Goal: Transaction & Acquisition: Book appointment/travel/reservation

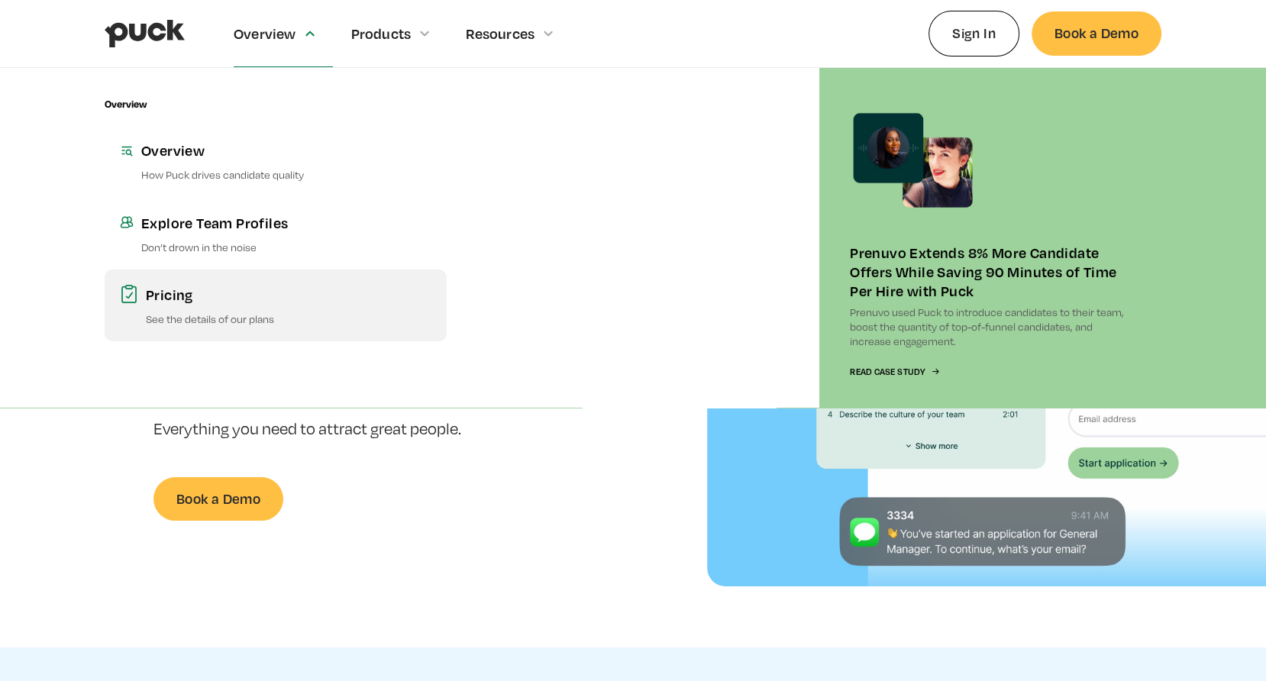
click at [224, 316] on p "See the details of our plans" at bounding box center [289, 319] width 286 height 15
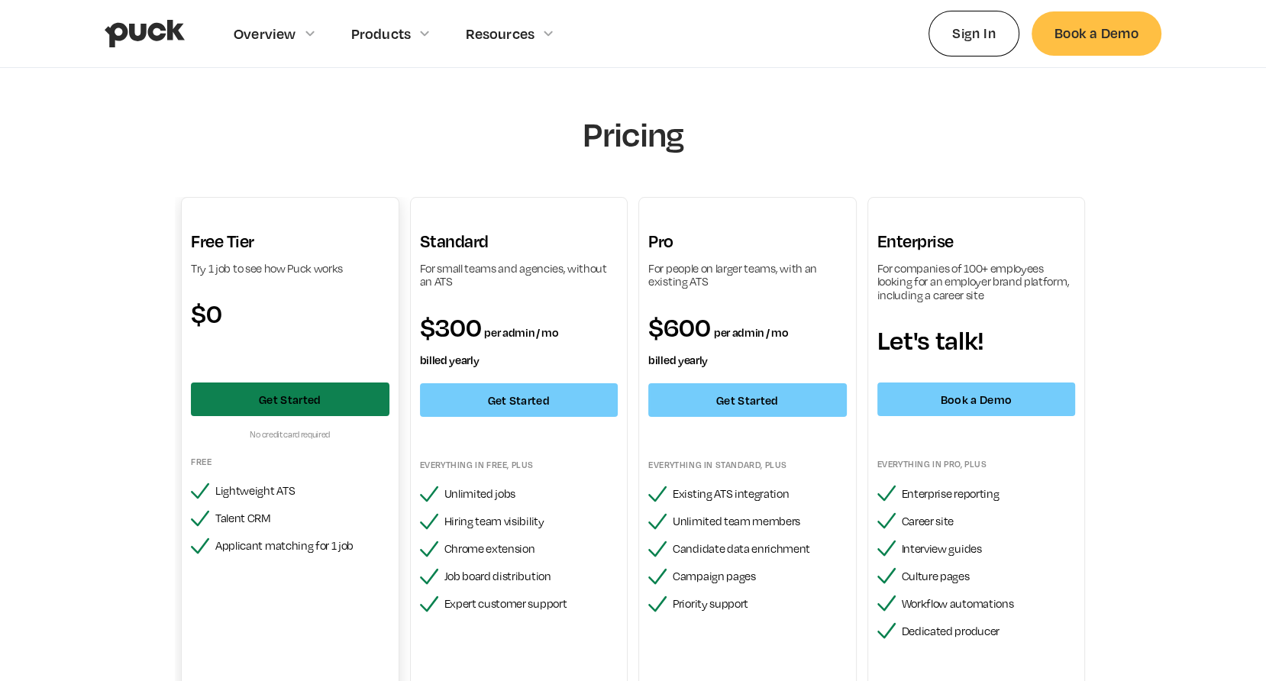
click at [300, 396] on link "Get Started" at bounding box center [290, 400] width 199 height 34
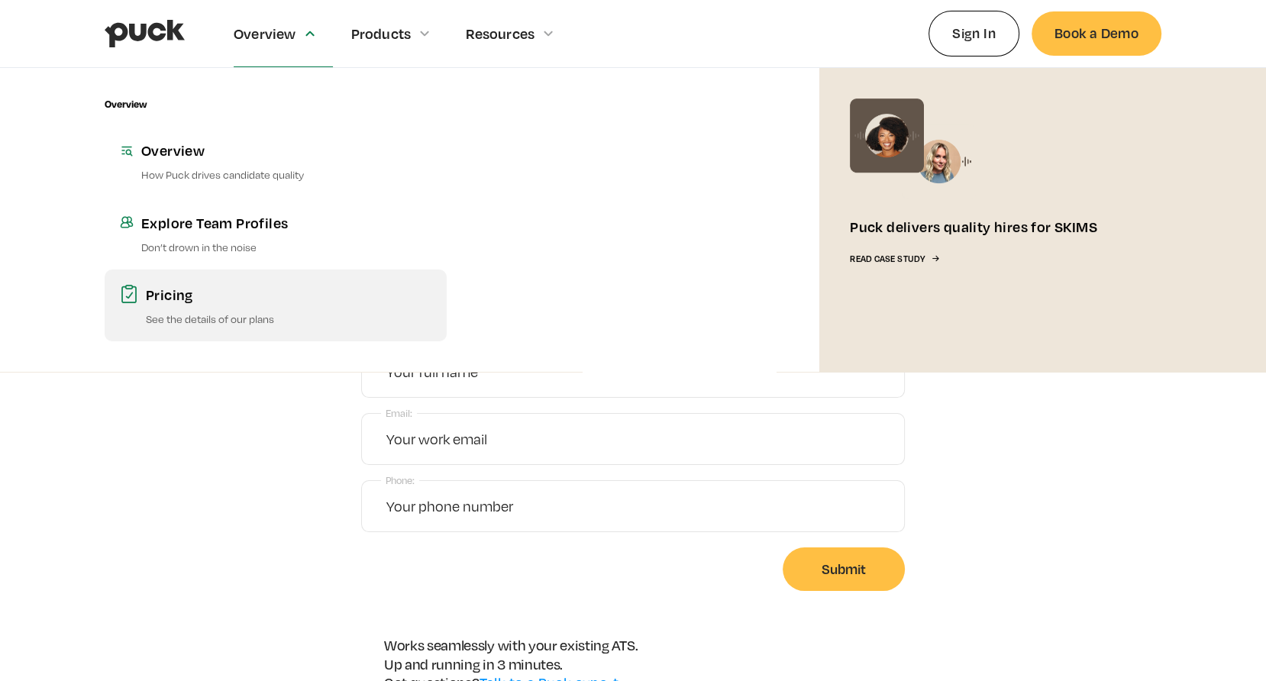
click at [178, 280] on link "Pricing See the details of our plans" at bounding box center [276, 306] width 342 height 72
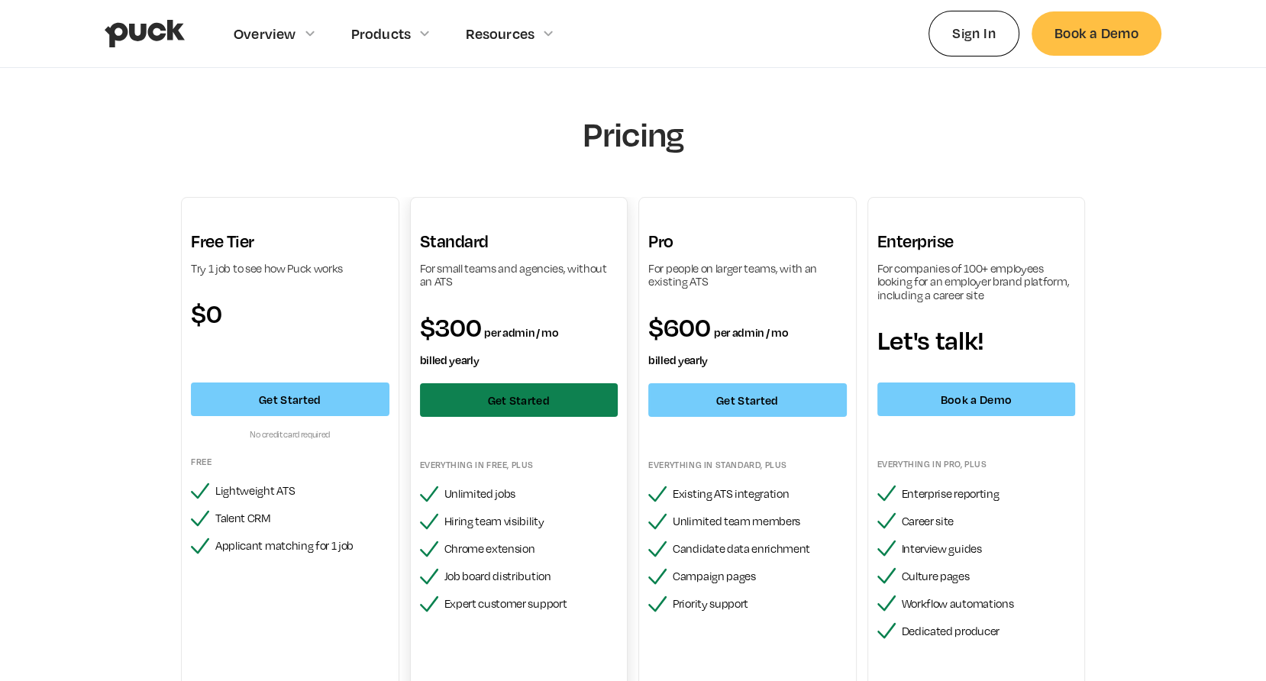
click at [556, 394] on link "Get Started" at bounding box center [519, 400] width 199 height 34
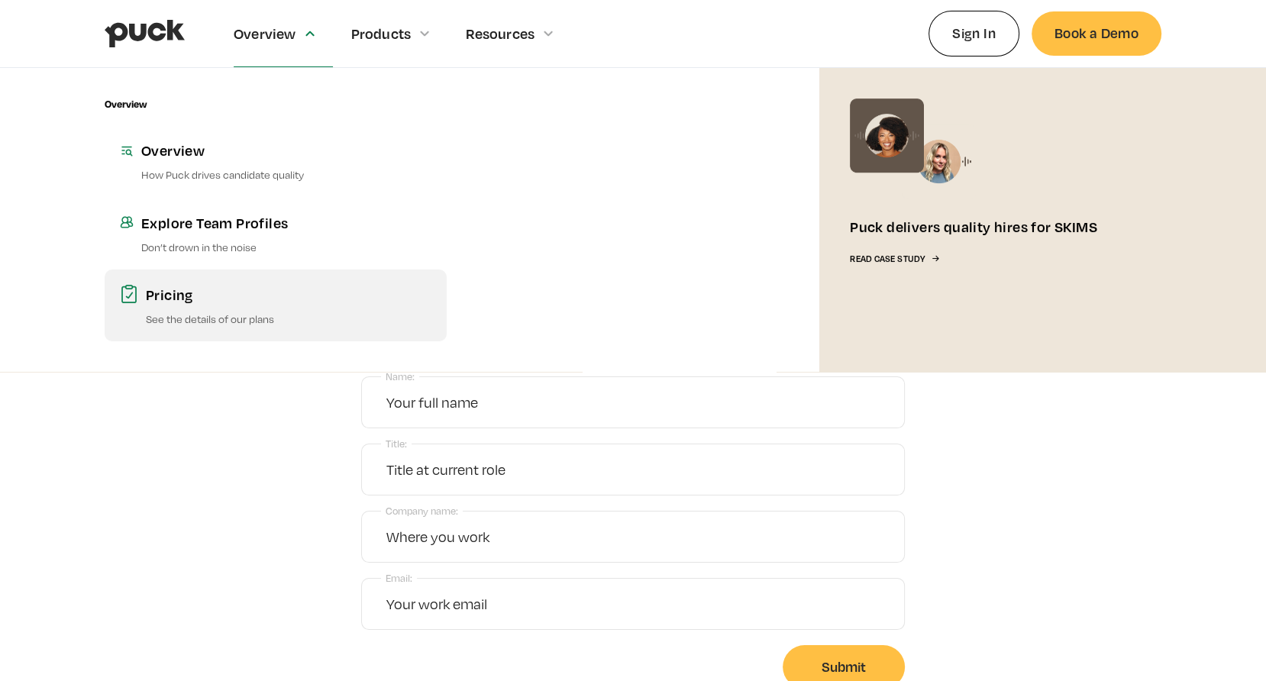
click at [224, 310] on link "Pricing See the details of our plans" at bounding box center [276, 306] width 342 height 72
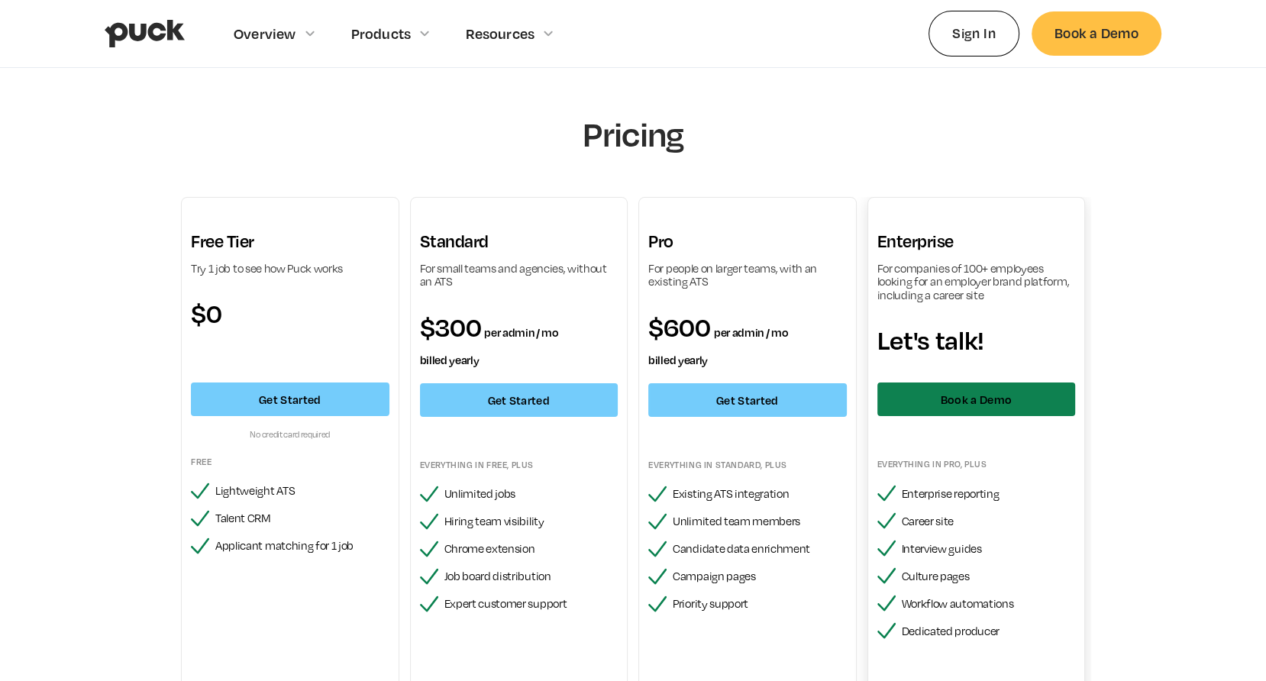
click at [951, 396] on link "Book a Demo" at bounding box center [977, 400] width 199 height 34
